Goal: Task Accomplishment & Management: Use online tool/utility

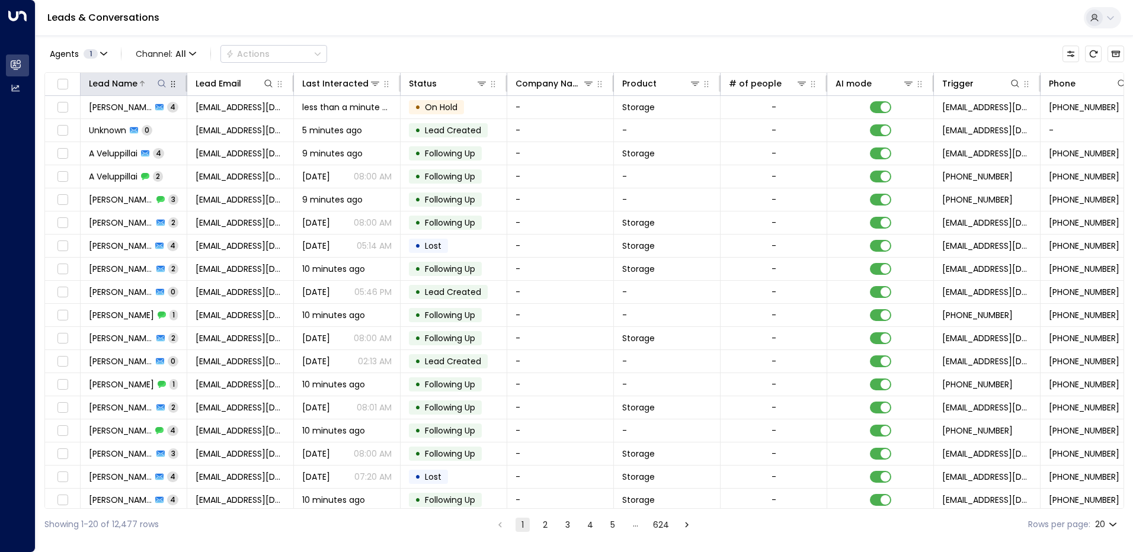
click at [166, 84] on icon at bounding box center [161, 83] width 9 height 9
click at [144, 122] on input "text" at bounding box center [162, 127] width 164 height 22
type input "****"
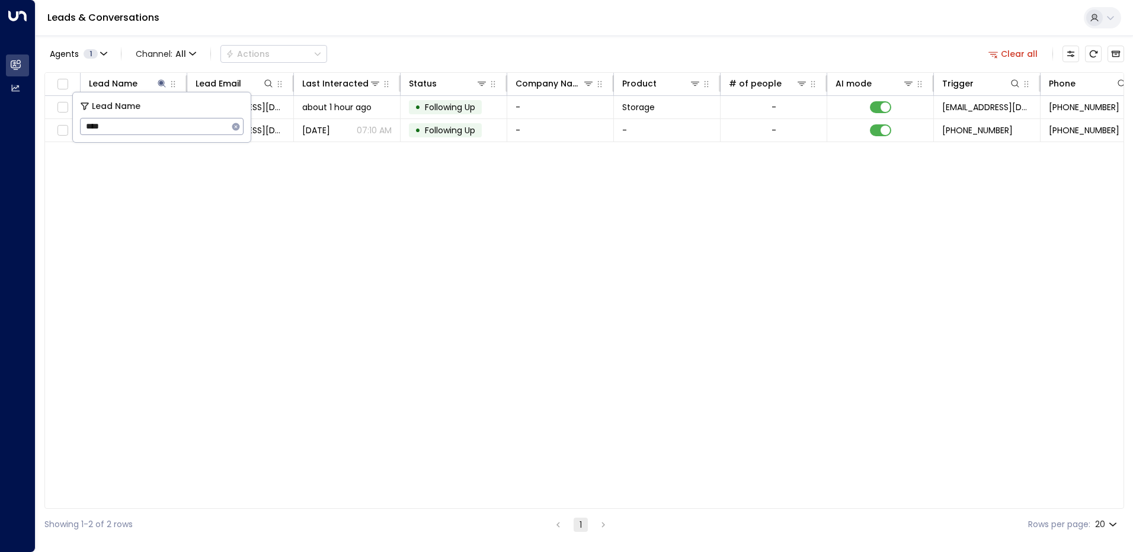
click at [291, 177] on div "Lead Name Lead Email Last Interacted Status Company Name Product # of people AI…" at bounding box center [584, 290] width 1080 height 437
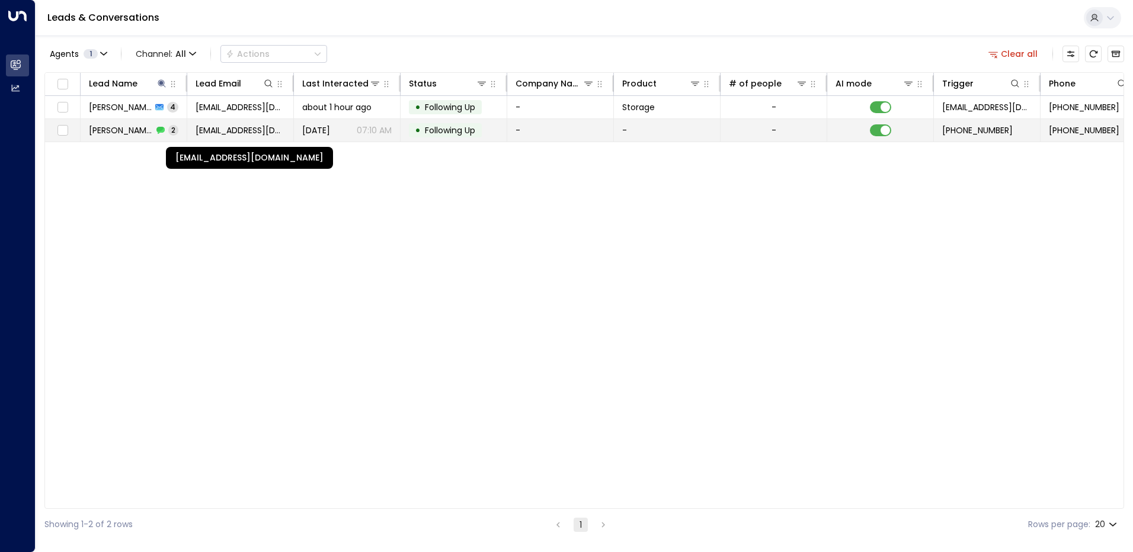
click at [243, 135] on span "[EMAIL_ADDRESS][DOMAIN_NAME]" at bounding box center [240, 130] width 89 height 12
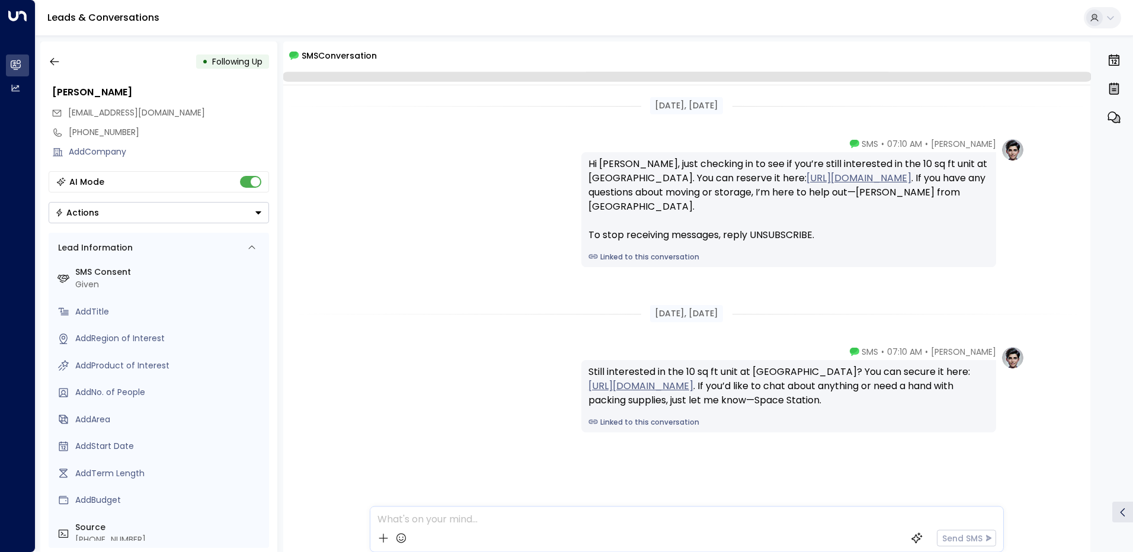
scroll to position [13, 0]
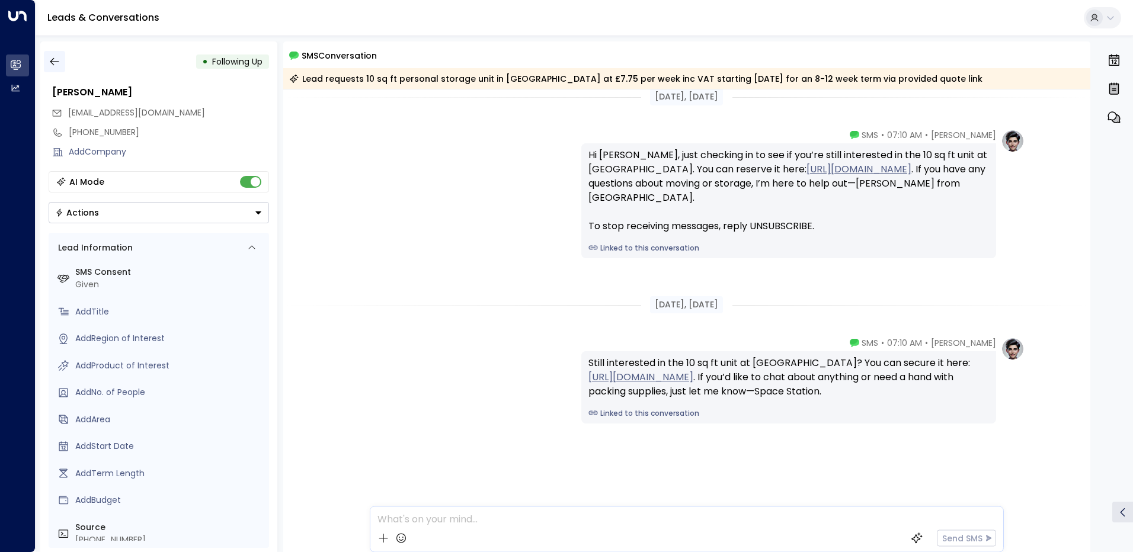
click at [55, 64] on icon "button" at bounding box center [55, 62] width 12 height 12
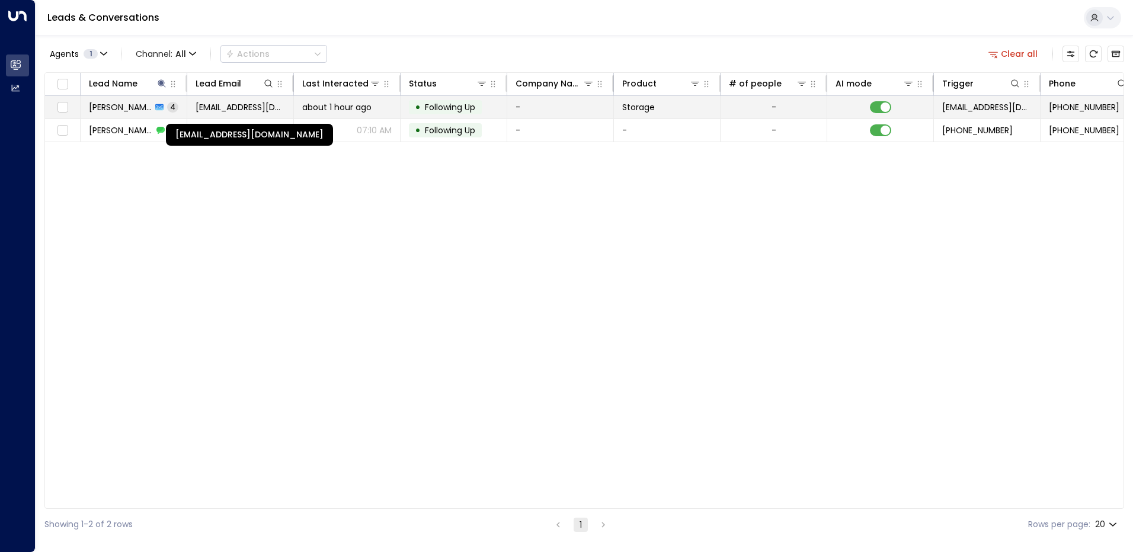
click at [225, 107] on span "[EMAIL_ADDRESS][DOMAIN_NAME]" at bounding box center [240, 107] width 89 height 12
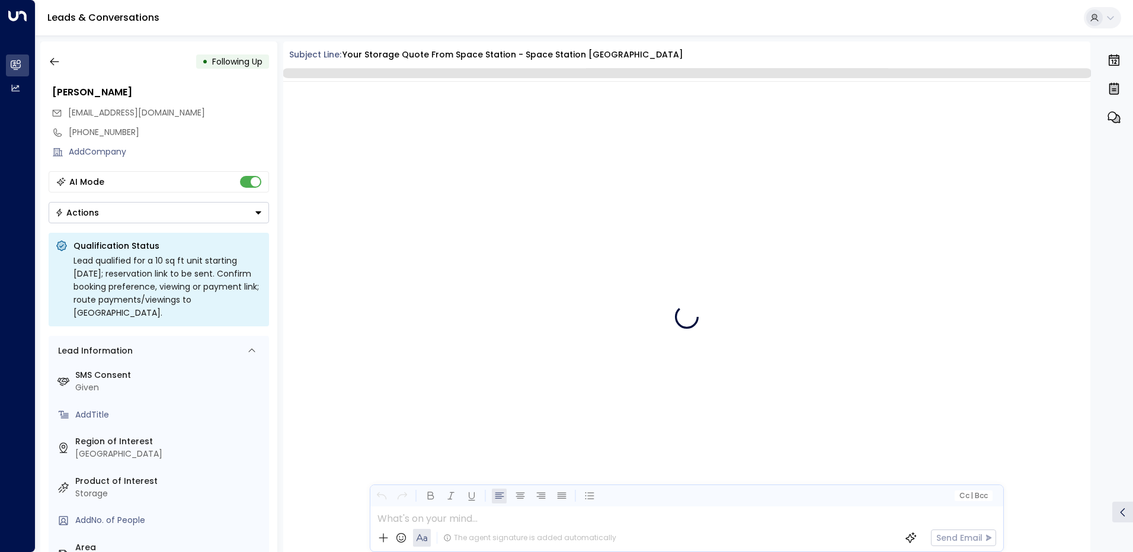
scroll to position [1768, 0]
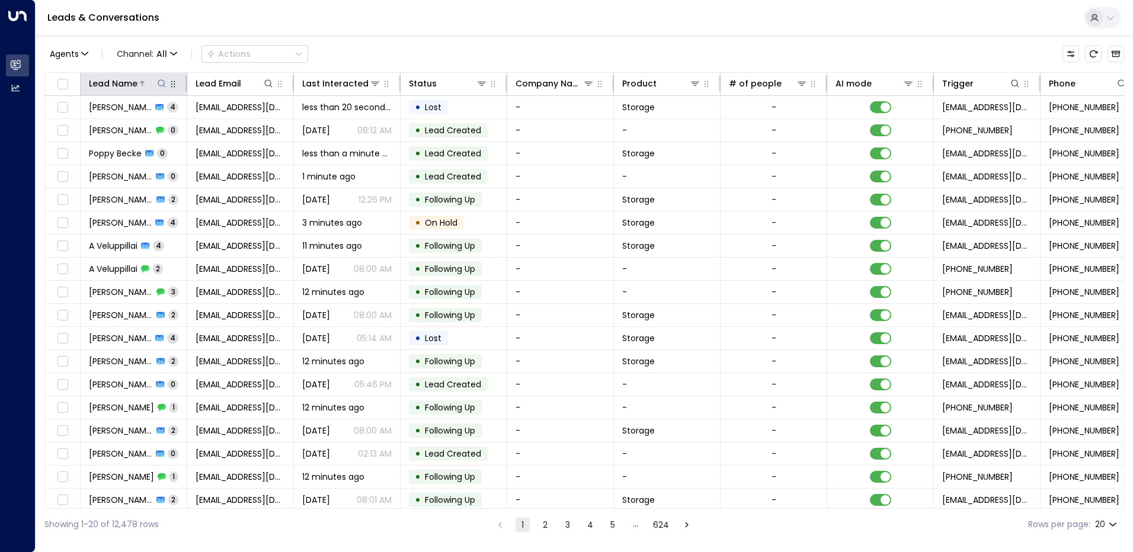
click at [164, 90] on div "Lead Name" at bounding box center [128, 83] width 79 height 14
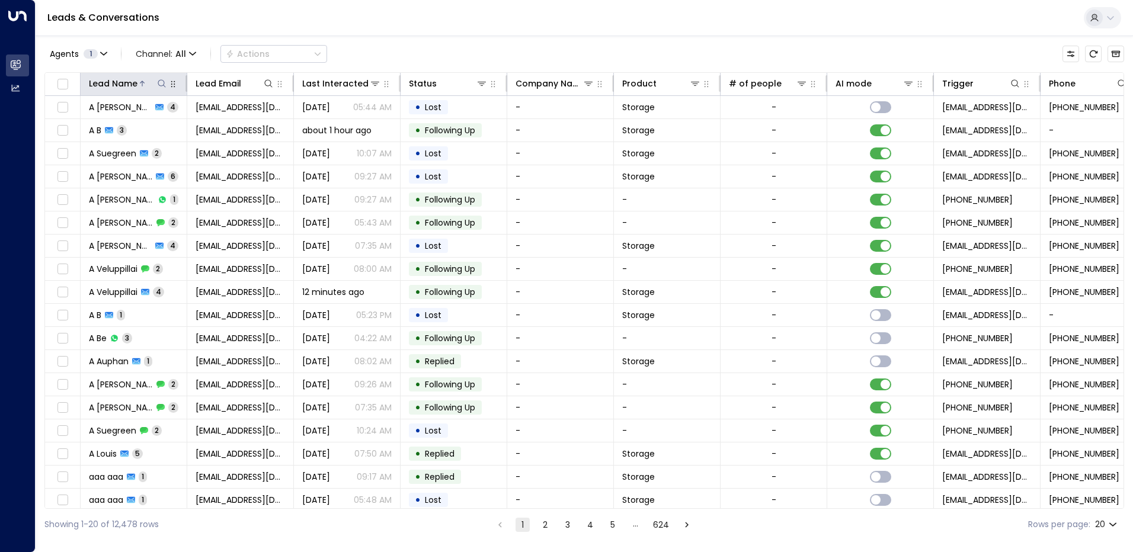
click at [162, 85] on icon at bounding box center [161, 83] width 9 height 9
click at [111, 121] on input "text" at bounding box center [162, 127] width 164 height 22
type input "*****"
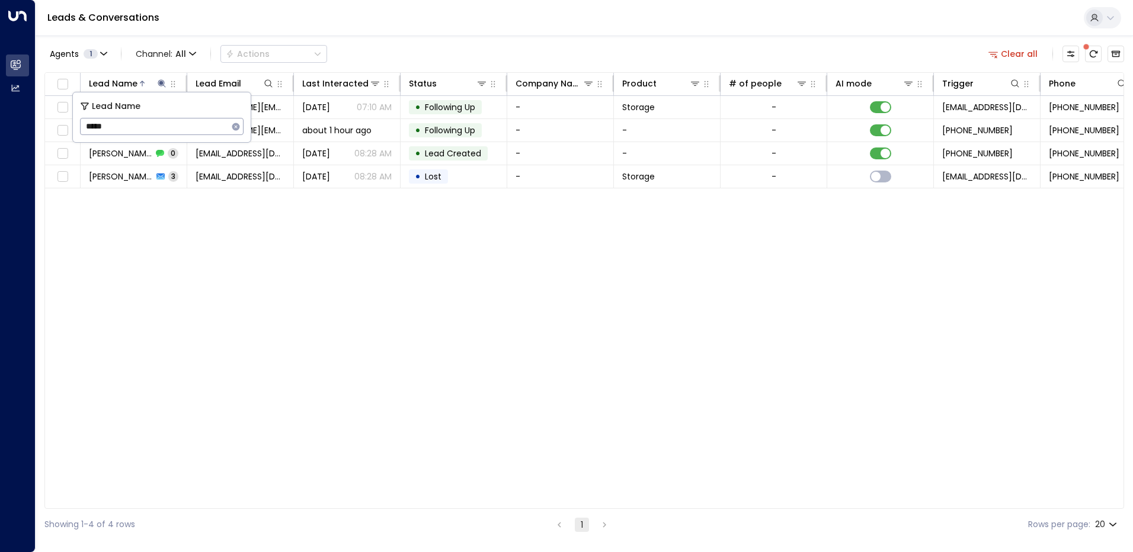
click at [308, 243] on div "Lead Name Lead Email Last Interacted Status Company Name Product # of people AI…" at bounding box center [584, 290] width 1080 height 437
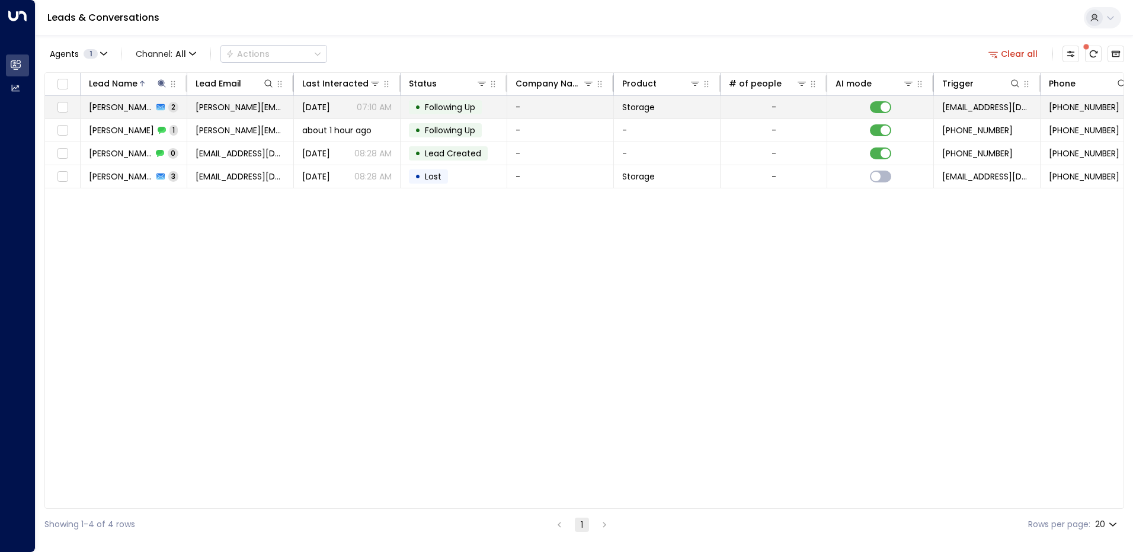
click at [223, 111] on span "georgina_cd@hotmail.com" at bounding box center [240, 107] width 89 height 12
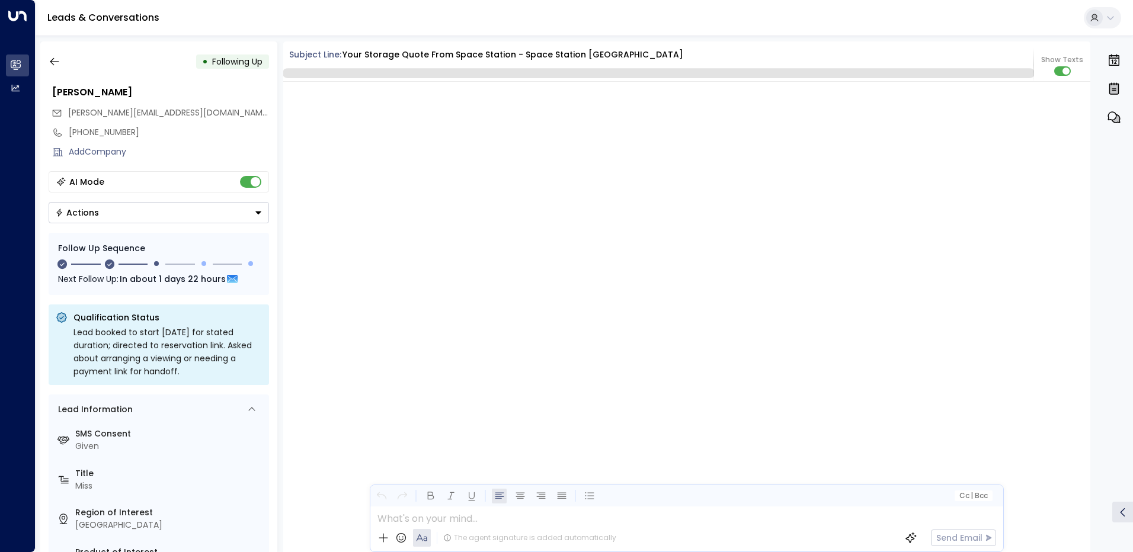
scroll to position [1039, 0]
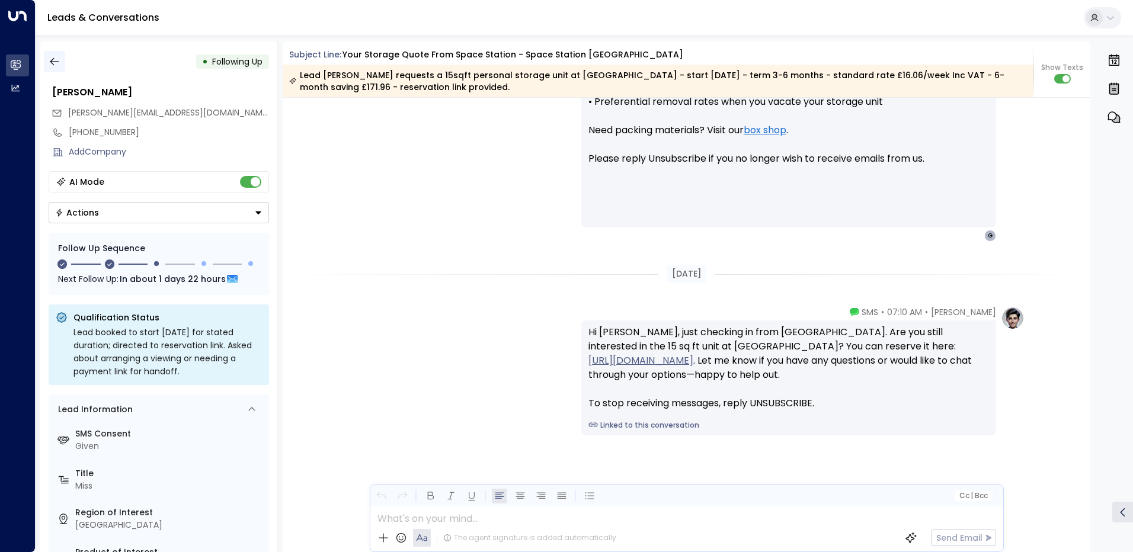
click at [59, 63] on icon "button" at bounding box center [55, 62] width 12 height 12
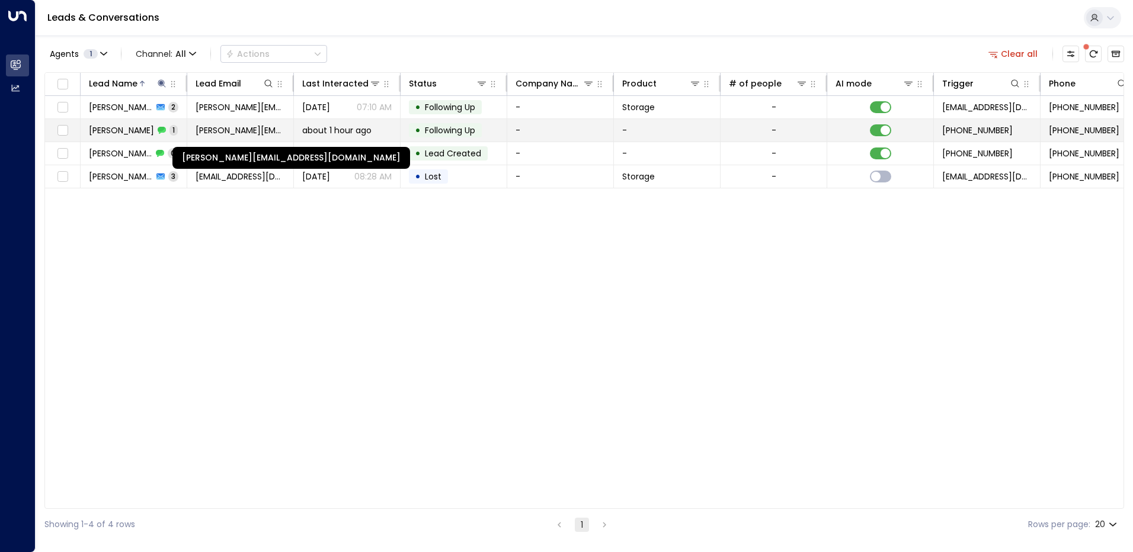
click at [217, 129] on span "georgina_cd@hotmail.com" at bounding box center [240, 130] width 89 height 12
